Goal: Task Accomplishment & Management: Complete application form

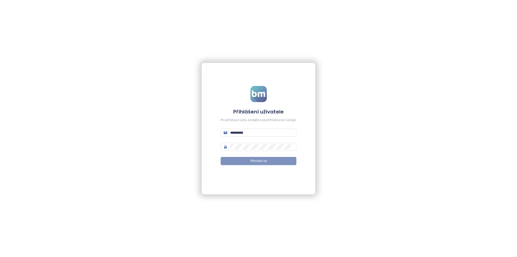
click at [253, 161] on span "Přihlásit se" at bounding box center [259, 161] width 16 height 5
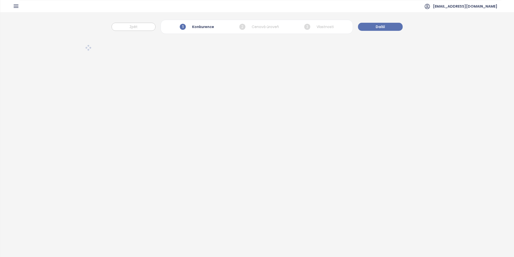
click at [17, 6] on icon "button" at bounding box center [16, 6] width 6 height 6
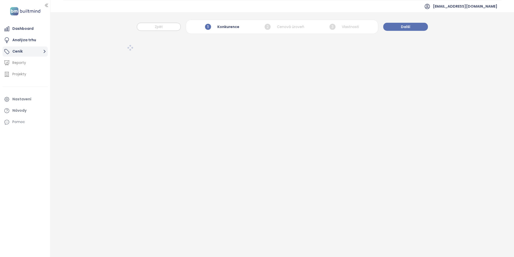
click at [36, 49] on button "Ceník" at bounding box center [25, 51] width 45 height 10
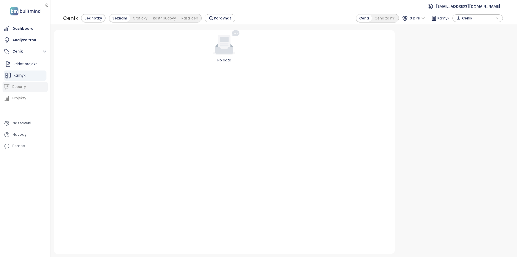
click at [23, 86] on div "Reporty" at bounding box center [19, 87] width 14 height 6
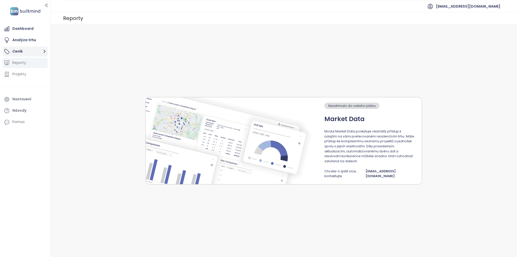
click at [26, 50] on button "Ceník" at bounding box center [25, 51] width 45 height 10
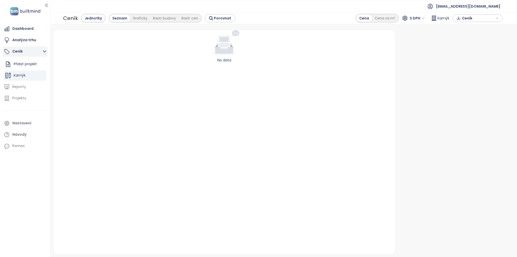
click at [41, 51] on button "Ceník" at bounding box center [25, 51] width 45 height 10
click at [33, 51] on button "Ceník" at bounding box center [25, 51] width 45 height 10
click at [22, 75] on span "Kamýk" at bounding box center [20, 75] width 12 height 5
click at [21, 76] on span "Kamýk" at bounding box center [20, 75] width 12 height 5
click at [43, 75] on icon "button" at bounding box center [42, 75] width 5 height 5
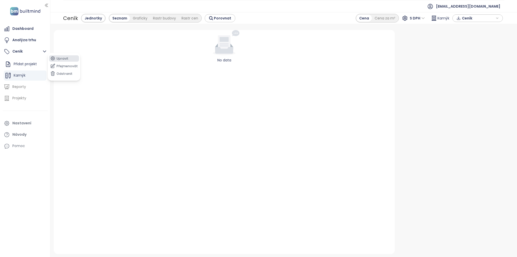
click at [62, 57] on button "Upravit" at bounding box center [64, 58] width 30 height 6
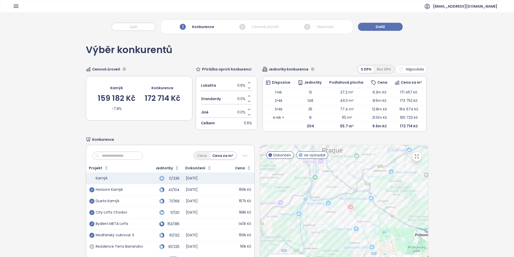
click at [15, 6] on icon "button" at bounding box center [16, 6] width 6 height 6
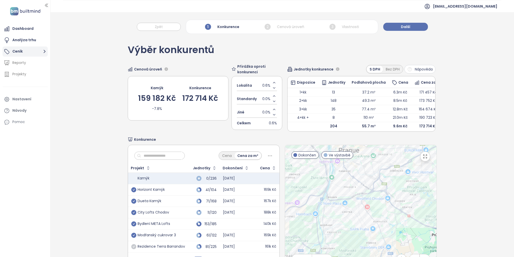
click at [23, 48] on button "Ceník" at bounding box center [25, 51] width 45 height 10
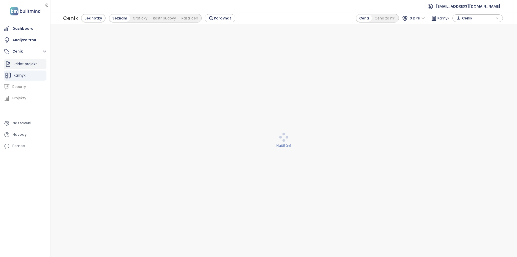
click at [25, 66] on div "Přidat projekt" at bounding box center [25, 64] width 23 height 6
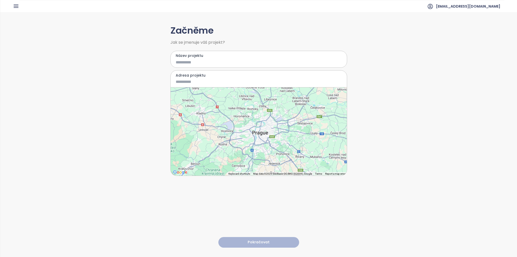
click at [189, 62] on input "Název projektu" at bounding box center [255, 62] width 159 height 6
type input "*"
type input "*********"
click at [186, 81] on input "Adresa projektu" at bounding box center [255, 82] width 159 height 6
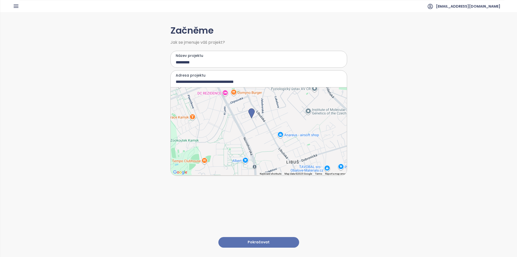
drag, startPoint x: 267, startPoint y: 151, endPoint x: 260, endPoint y: 136, distance: 16.0
click at [260, 136] on div at bounding box center [259, 131] width 176 height 88
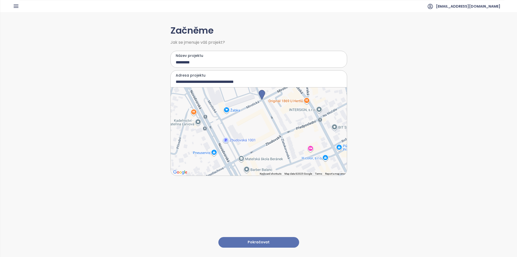
drag, startPoint x: 239, startPoint y: 113, endPoint x: 274, endPoint y: 170, distance: 66.0
click at [274, 170] on div at bounding box center [259, 131] width 176 height 88
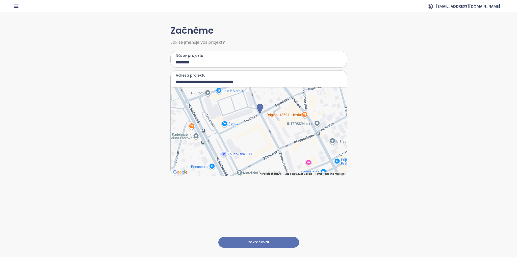
drag, startPoint x: 262, startPoint y: 95, endPoint x: 259, endPoint y: 108, distance: 13.2
click at [259, 108] on img at bounding box center [260, 109] width 6 height 10
click at [232, 152] on div at bounding box center [259, 131] width 176 height 88
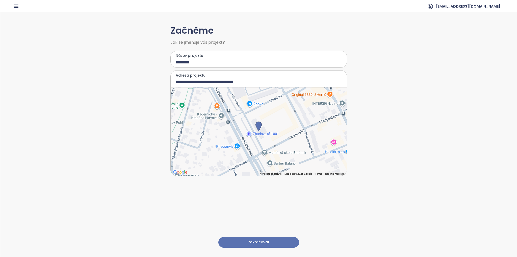
type input "**********"
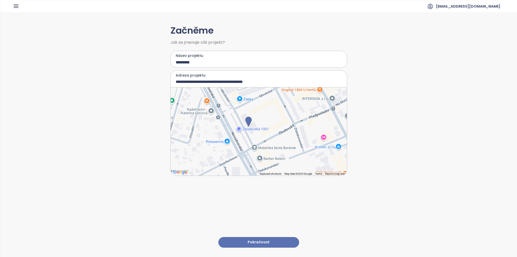
drag, startPoint x: 264, startPoint y: 107, endPoint x: 254, endPoint y: 102, distance: 11.0
click at [254, 102] on div at bounding box center [259, 131] width 176 height 88
click at [264, 237] on button "Pokračovat" at bounding box center [258, 242] width 81 height 11
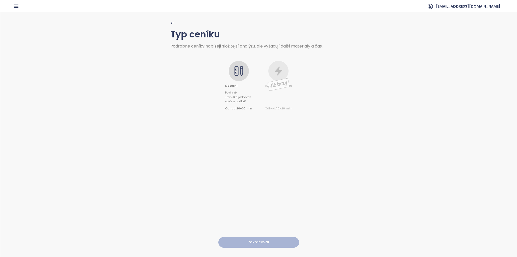
click at [242, 70] on icon at bounding box center [239, 71] width 10 height 10
click at [277, 241] on button "Pokračovat" at bounding box center [258, 242] width 81 height 11
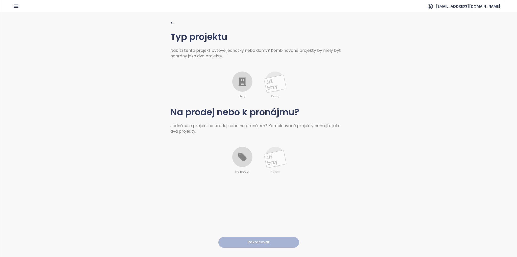
click at [244, 80] on icon at bounding box center [242, 82] width 10 height 10
click at [244, 154] on icon at bounding box center [242, 157] width 10 height 10
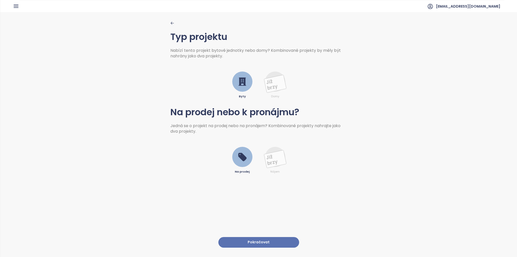
click at [249, 237] on button "Pokračovat" at bounding box center [258, 242] width 81 height 11
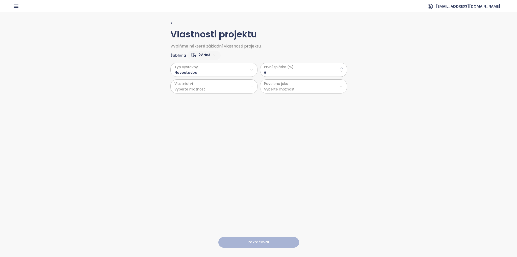
click at [281, 71] on \(\%\) "*" at bounding box center [303, 73] width 79 height 6
type \(\%\) "**"
click at [234, 82] on html "Dashboard Analýza trhu Ceník Reporty Projekty Nastavení Návody Pomoc jrd@jrd.cz…" at bounding box center [258, 128] width 517 height 257
click at [202, 96] on span "Osobní" at bounding box center [212, 98] width 84 height 7
click at [268, 87] on html "Dashboard Analýza trhu Ceník Reporty Projekty Nastavení Návody Pomoc jrd@jrd.cz…" at bounding box center [258, 128] width 517 height 257
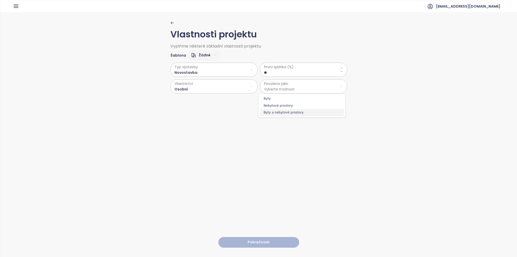
click at [276, 114] on span "Byty a nebytové prostory" at bounding box center [302, 112] width 84 height 7
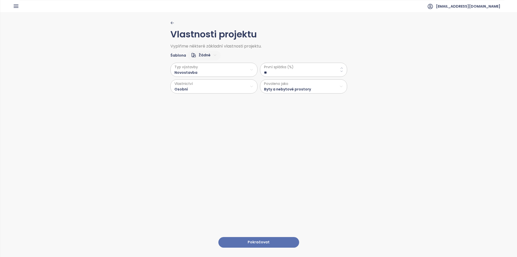
click at [259, 241] on button "Pokračovat" at bounding box center [258, 242] width 81 height 11
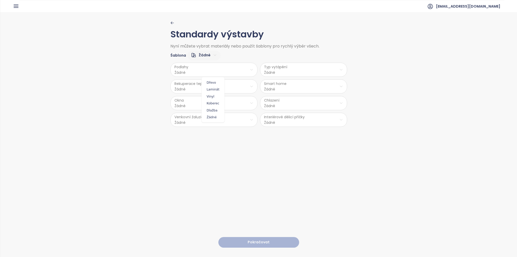
click at [214, 70] on html "Dashboard Analýza trhu Ceník Reporty Projekty Nastavení Návody Pomoc jrd@jrd.cz…" at bounding box center [258, 128] width 517 height 257
click at [212, 97] on span "Vinyl" at bounding box center [213, 96] width 20 height 7
click at [208, 89] on html "Dashboard Analýza trhu Ceník Reporty Projekty Nastavení Návody Pomoc jrd@jrd.cz…" at bounding box center [258, 128] width 517 height 257
click at [210, 99] on span "Ano" at bounding box center [213, 98] width 14 height 7
click at [202, 107] on html "Dashboard Analýza trhu Ceník Reporty Projekty Nastavení Návody Pomoc jrd@jrd.cz…" at bounding box center [258, 128] width 517 height 257
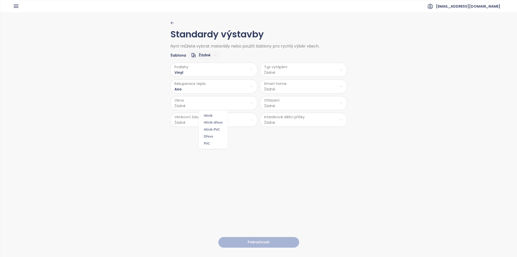
drag, startPoint x: 212, startPoint y: 143, endPoint x: 211, endPoint y: 139, distance: 4.7
click at [212, 143] on span "PVC" at bounding box center [213, 143] width 27 height 7
click at [205, 100] on html "Dashboard Analýza trhu Ceník Reporty Projekty Nastavení Návody Pomoc jrd@jrd.cz…" at bounding box center [258, 128] width 517 height 257
click at [189, 122] on html "Dashboard Analýza trhu Ceník Reporty Projekty Nastavení Návody Pomoc jrd@jrd.cz…" at bounding box center [258, 128] width 517 height 257
click at [193, 119] on html "Dashboard Analýza trhu Ceník Reporty Projekty Nastavení Návody Pomoc jrd@jrd.cz…" at bounding box center [258, 128] width 517 height 257
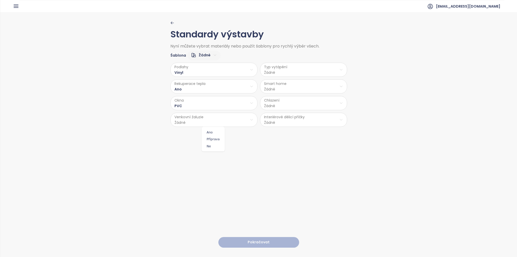
drag, startPoint x: 211, startPoint y: 132, endPoint x: 216, endPoint y: 132, distance: 5.3
click at [211, 132] on span "Ano" at bounding box center [213, 132] width 21 height 7
click at [314, 69] on html "Dashboard Analýza trhu Ceník Reporty Projekty Nastavení Návody Pomoc jrd@jrd.cz…" at bounding box center [258, 128] width 517 height 257
click at [302, 89] on span "Stropní topení" at bounding box center [303, 89] width 35 height 7
click at [277, 88] on html "Dashboard Analýza trhu Ceník Reporty Projekty Nastavení Návody Pomoc jrd@jrd.cz…" at bounding box center [258, 128] width 517 height 257
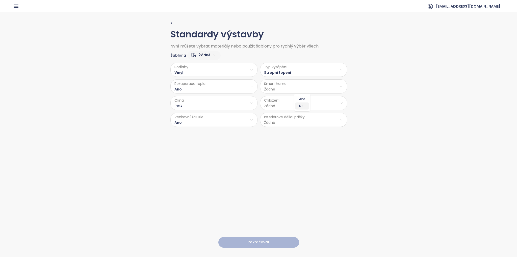
click at [303, 105] on span "Ne" at bounding box center [302, 105] width 14 height 7
click at [284, 102] on html "Dashboard Analýza trhu Ceník Reporty Projekty Nastavení Návody Pomoc jrd@jrd.cz…" at bounding box center [258, 128] width 517 height 257
click at [283, 103] on html "Dashboard Analýza trhu Ceník Reporty Projekty Nastavení Návody Pomoc jrd@jrd.cz…" at bounding box center [258, 128] width 517 height 257
click at [300, 144] on span "Žádné" at bounding box center [304, 143] width 42 height 7
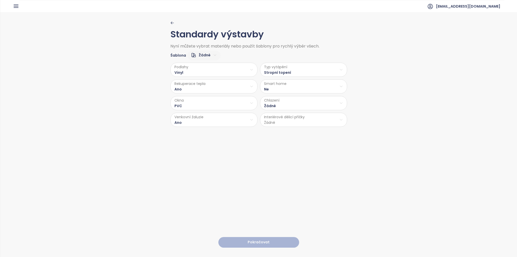
click at [276, 120] on html "Dashboard Analýza trhu Ceník Reporty Projekty Nastavení Návody Pomoc jrd@jrd.cz…" at bounding box center [258, 128] width 517 height 257
click at [284, 104] on html "Dashboard Analýza trhu Ceník Reporty Projekty Nastavení Návody Pomoc jrd@jrd.cz…" at bounding box center [258, 128] width 517 height 257
click at [282, 99] on html "Dashboard Analýza trhu Ceník Reporty Projekty Nastavení Návody Pomoc jrd@jrd.cz…" at bounding box center [258, 128] width 517 height 257
click at [275, 118] on html "Dashboard Analýza trhu Ceník Reporty Projekty Nastavení Návody Pomoc jrd@jrd.cz…" at bounding box center [258, 128] width 517 height 257
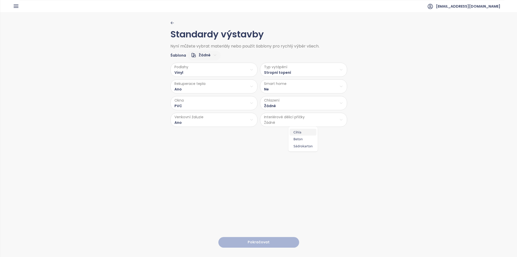
click at [299, 132] on span "Cihla" at bounding box center [303, 132] width 27 height 7
click at [259, 241] on button "Pokračovat" at bounding box center [258, 242] width 81 height 11
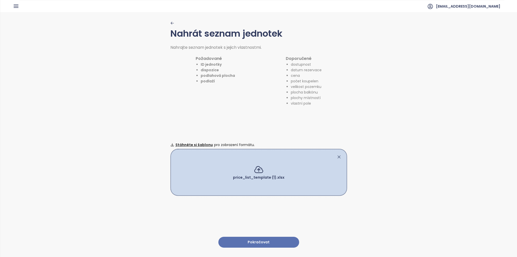
click at [276, 239] on button "Pokračovat" at bounding box center [258, 242] width 81 height 11
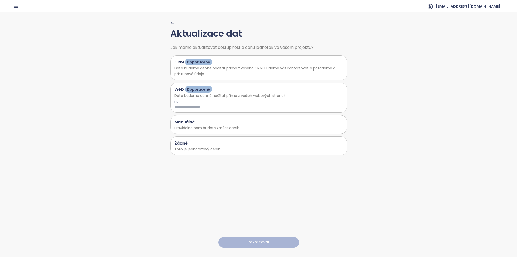
click at [210, 146] on p "Toto je jednorázový ceník." at bounding box center [258, 149] width 169 height 6
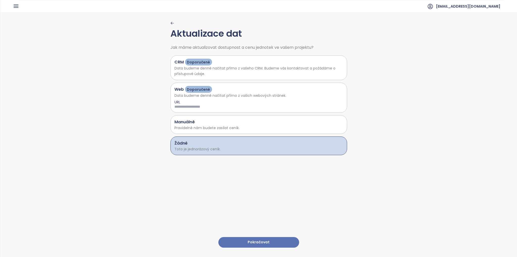
click at [259, 237] on button "Pokračovat" at bounding box center [258, 242] width 81 height 11
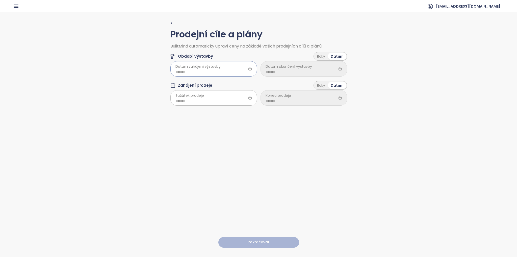
click at [185, 71] on input at bounding box center [214, 72] width 76 height 6
click at [235, 82] on span "button" at bounding box center [236, 82] width 3 height 3
click at [230, 112] on div "Jun" at bounding box center [227, 112] width 15 height 6
type input "*******"
click at [201, 102] on input at bounding box center [214, 101] width 76 height 6
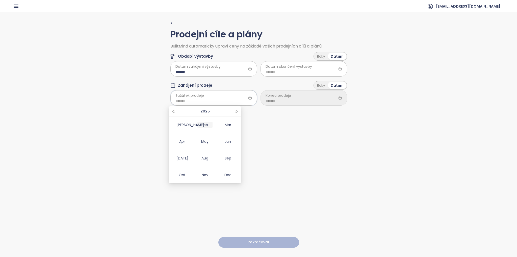
click at [207, 123] on div "Feb" at bounding box center [204, 125] width 15 height 6
type input "*******"
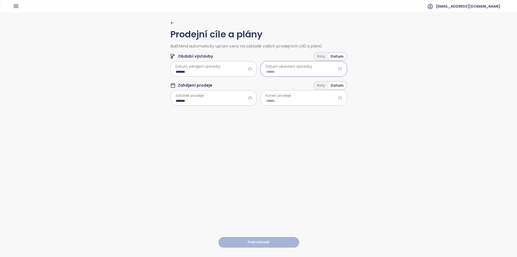
click at [292, 70] on input at bounding box center [304, 72] width 76 height 6
click at [329, 82] on button "button" at bounding box center [327, 82] width 6 height 10
type input "*******"
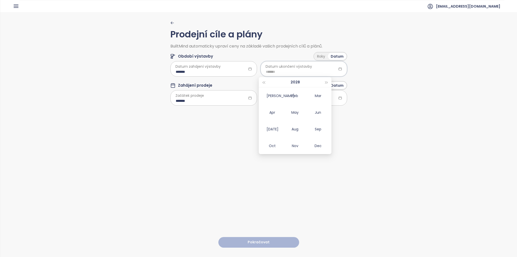
type input "*******"
click at [353, 136] on div "Prodejní cíle a plány BuiltMind automaticky upraví ceny na základě vašich prode…" at bounding box center [258, 134] width 517 height 244
click at [306, 100] on input at bounding box center [304, 101] width 76 height 6
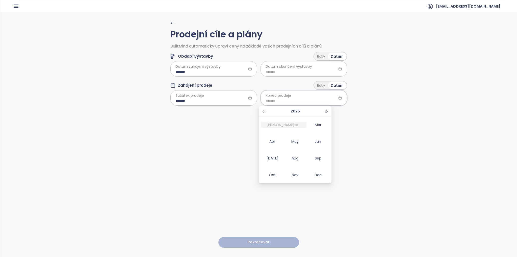
click at [327, 112] on span "button" at bounding box center [327, 111] width 3 height 3
click at [319, 142] on div "Jun" at bounding box center [318, 141] width 15 height 6
type input "*******"
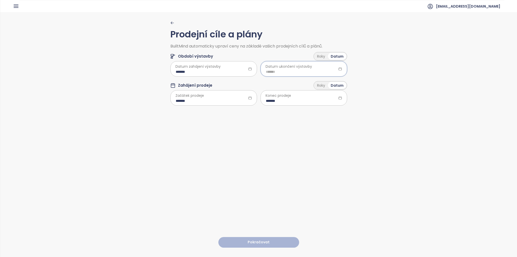
click at [287, 71] on input at bounding box center [304, 72] width 76 height 6
click at [275, 112] on div "Apr" at bounding box center [272, 112] width 15 height 6
click at [339, 68] on icon at bounding box center [340, 69] width 4 height 4
click at [289, 71] on input "*******" at bounding box center [304, 72] width 76 height 6
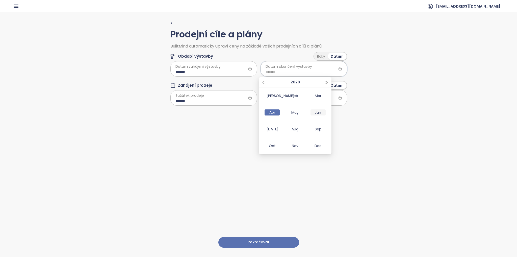
click at [320, 113] on div "Jun" at bounding box center [318, 112] width 15 height 6
type input "*******"
click at [193, 72] on input "*******" at bounding box center [214, 72] width 76 height 6
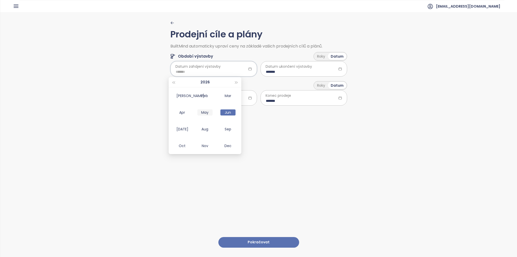
click at [205, 114] on div "May" at bounding box center [204, 112] width 15 height 6
type input "*******"
click at [197, 101] on input "*******" at bounding box center [214, 101] width 76 height 6
click at [295, 99] on input "*******" at bounding box center [304, 101] width 76 height 6
click at [284, 71] on input "*******" at bounding box center [304, 72] width 76 height 6
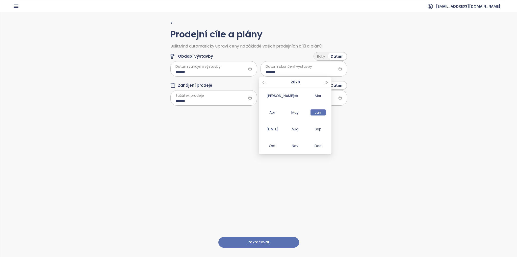
click at [346, 119] on div "Prodejní cíle a plány BuiltMind automaticky upraví ceny na základě vašich prode…" at bounding box center [258, 134] width 517 height 244
click at [281, 71] on input "*******" at bounding box center [304, 72] width 76 height 6
type input "*******"
click at [219, 135] on div "Prodejní cíle a plány BuiltMind automaticky upraví ceny na základě vašich prode…" at bounding box center [258, 134] width 177 height 244
click at [289, 99] on input "*******" at bounding box center [304, 101] width 76 height 6
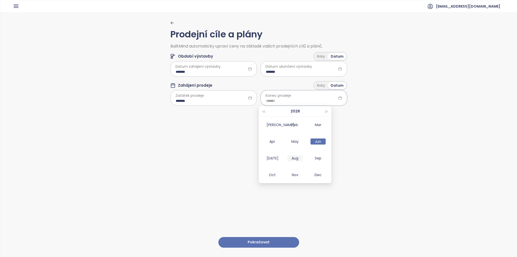
click at [295, 157] on div "Aug" at bounding box center [295, 158] width 15 height 6
type input "*******"
click at [270, 113] on div "Prodejní cíle a plány BuiltMind automaticky upraví ceny na základě vašich prode…" at bounding box center [258, 134] width 177 height 244
click at [275, 237] on button "Pokračovat" at bounding box center [258, 242] width 81 height 11
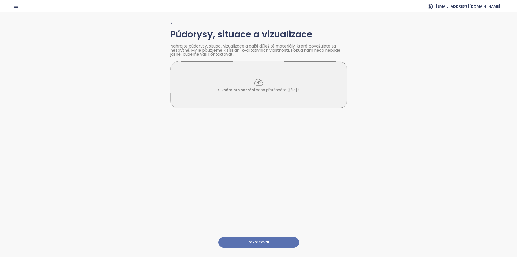
click at [257, 241] on button "Pokračovat" at bounding box center [258, 242] width 81 height 11
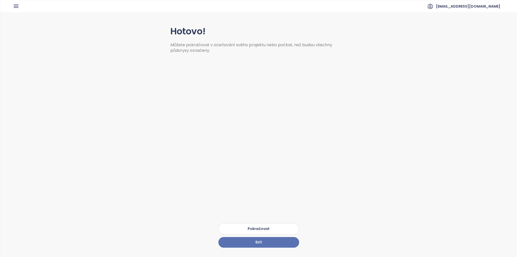
click at [267, 223] on button "Pokračovat" at bounding box center [258, 228] width 81 height 11
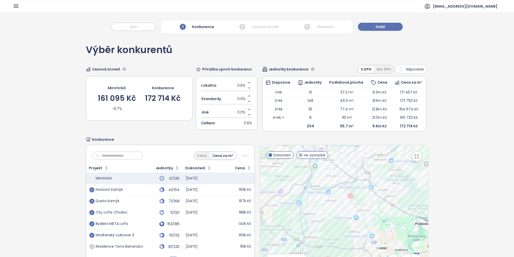
click at [44, 110] on div "Výběr konkurentů Cenová úroveň Mirotická 161 095 Kč -6.7% Konkurence 172 714 Kč…" at bounding box center [257, 158] width 514 height 244
click at [375, 26] on button "Další" at bounding box center [380, 27] width 45 height 8
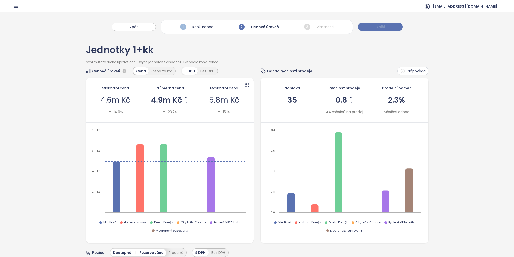
click at [375, 26] on button "Další" at bounding box center [380, 27] width 45 height 8
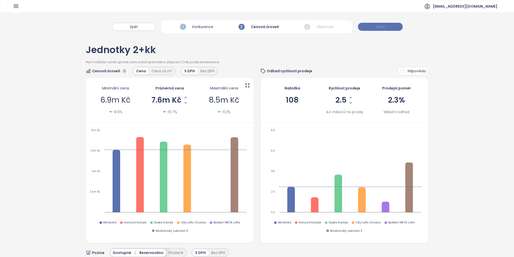
click at [375, 26] on button "Další" at bounding box center [380, 27] width 45 height 8
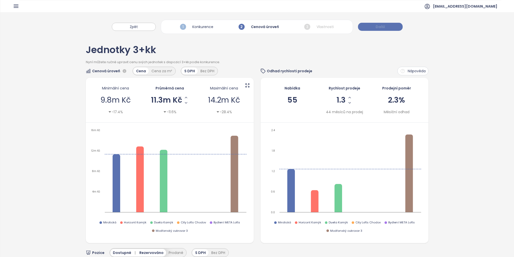
click at [375, 26] on button "Další" at bounding box center [380, 27] width 45 height 8
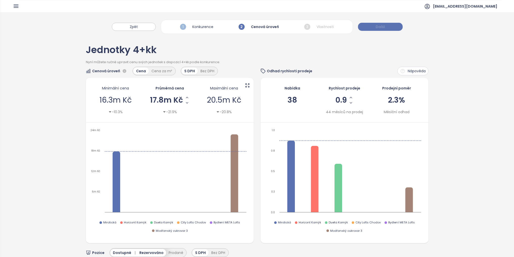
click at [375, 26] on button "Další" at bounding box center [380, 27] width 45 height 8
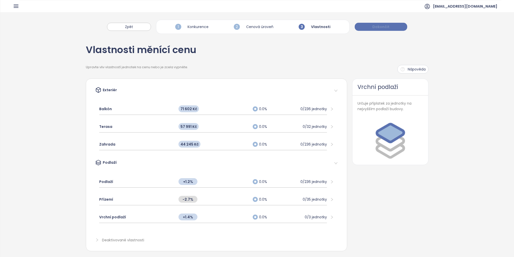
click at [375, 26] on span "Dokončit" at bounding box center [380, 27] width 17 height 6
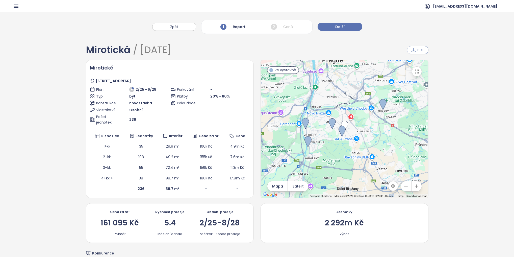
click at [417, 51] on span "PDF" at bounding box center [420, 50] width 7 height 6
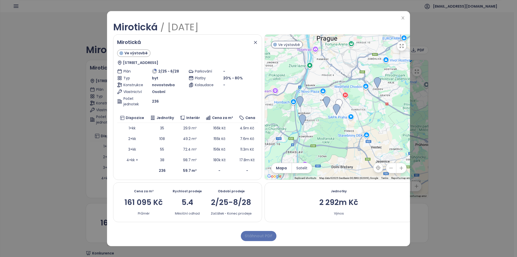
click at [265, 237] on span "Stáhnout PDF" at bounding box center [259, 236] width 28 height 6
